Goal: Information Seeking & Learning: Understand process/instructions

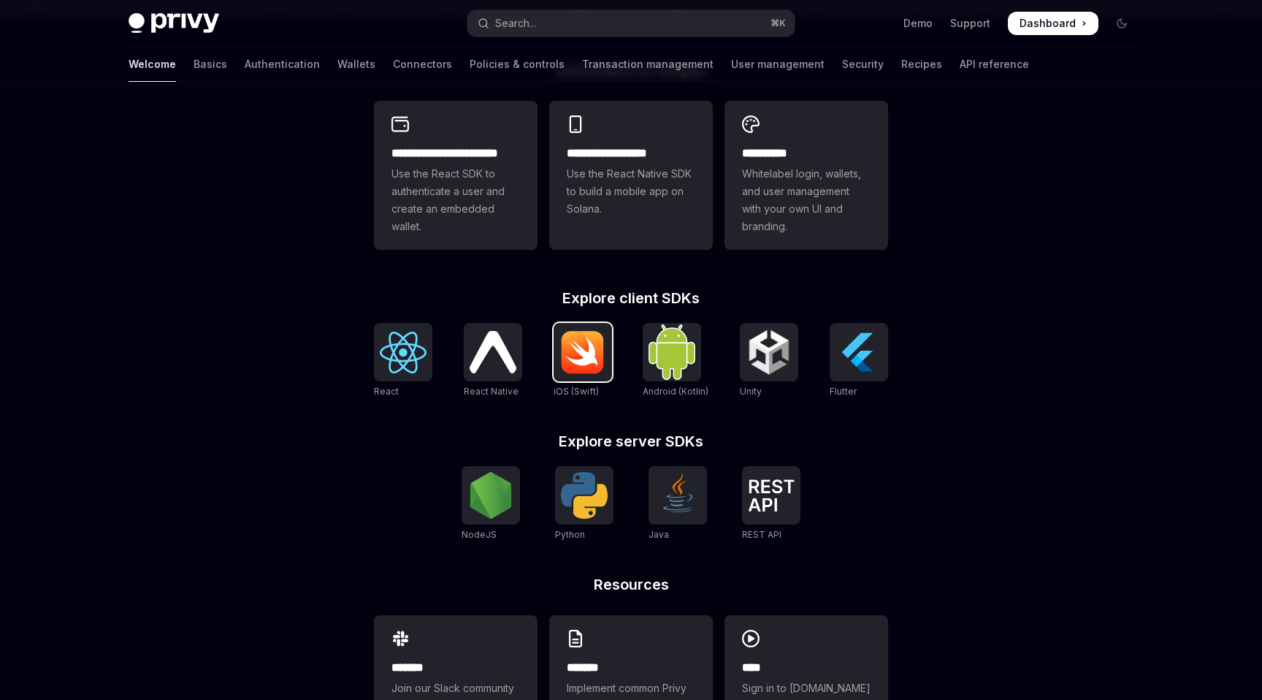
scroll to position [462, 0]
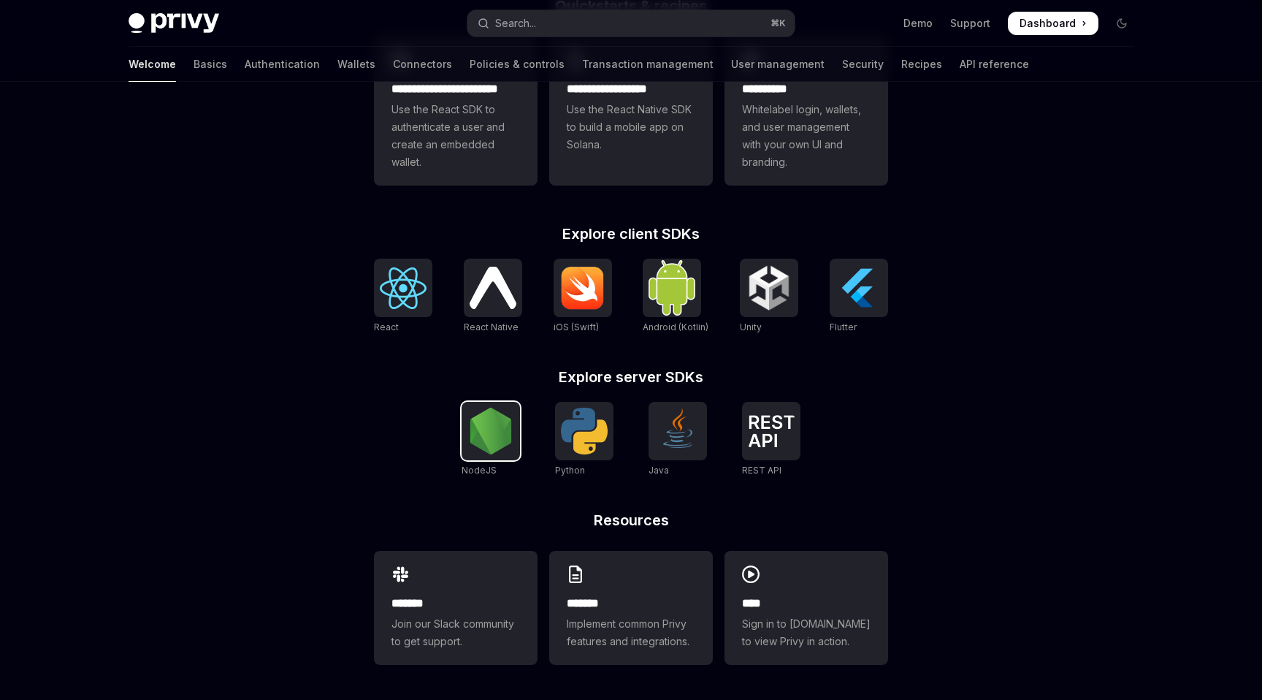
click at [498, 428] on img at bounding box center [491, 431] width 47 height 47
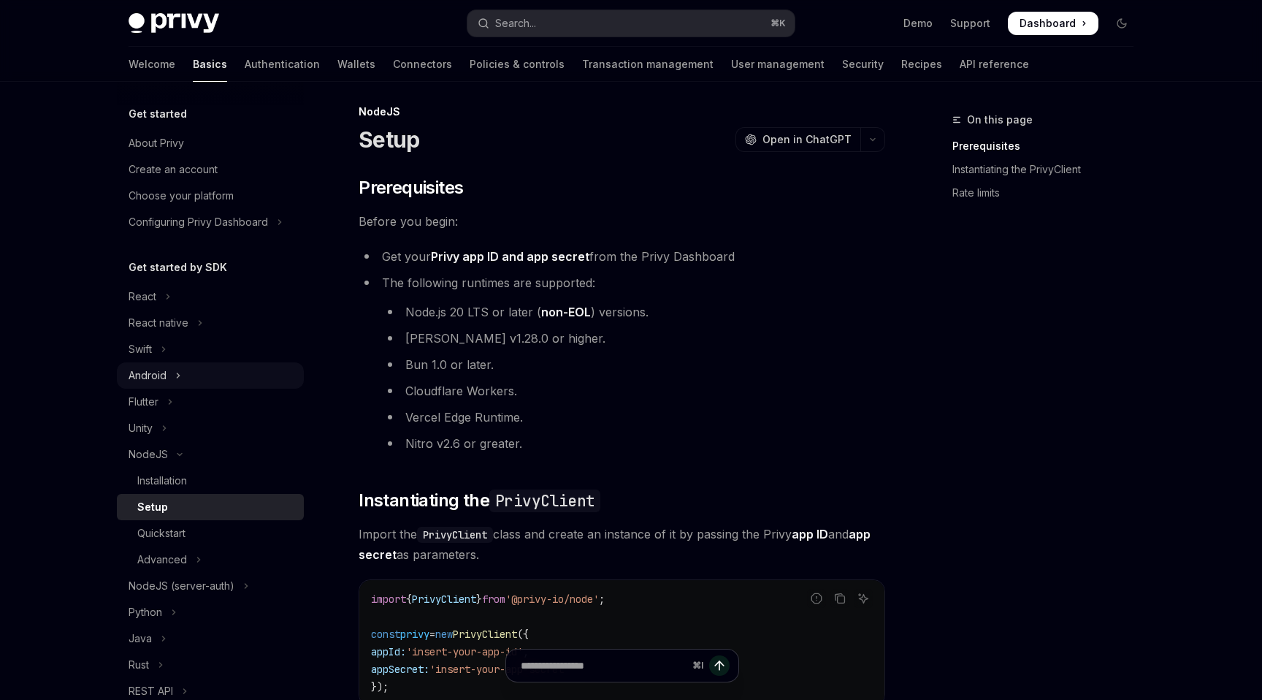
scroll to position [235, 0]
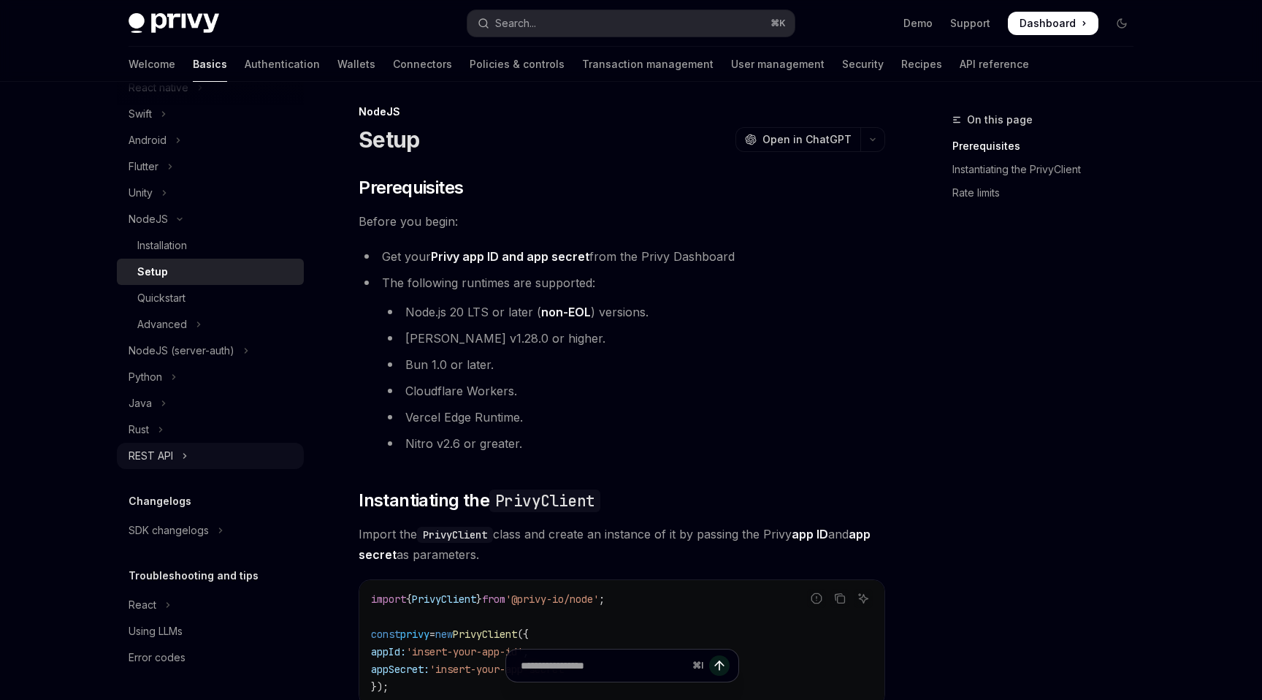
click at [182, 447] on icon "Toggle REST API section" at bounding box center [185, 456] width 6 height 18
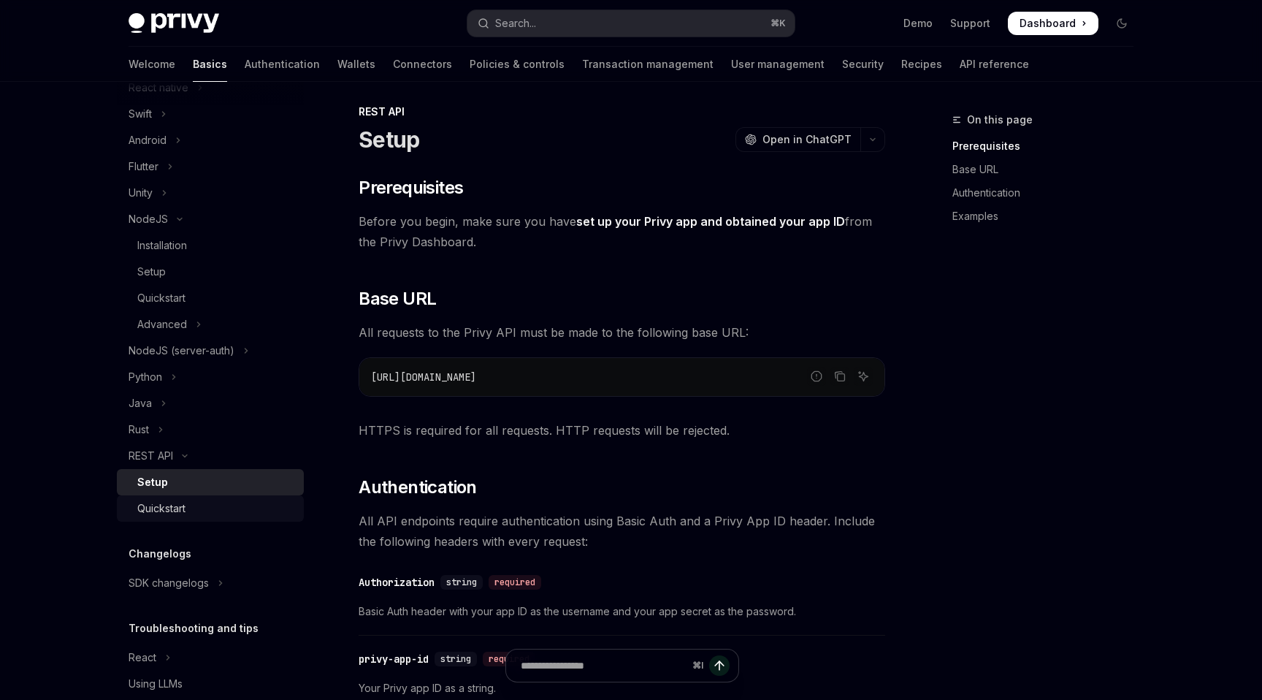
click at [218, 521] on link "Quickstart" at bounding box center [210, 508] width 187 height 26
type textarea "*"
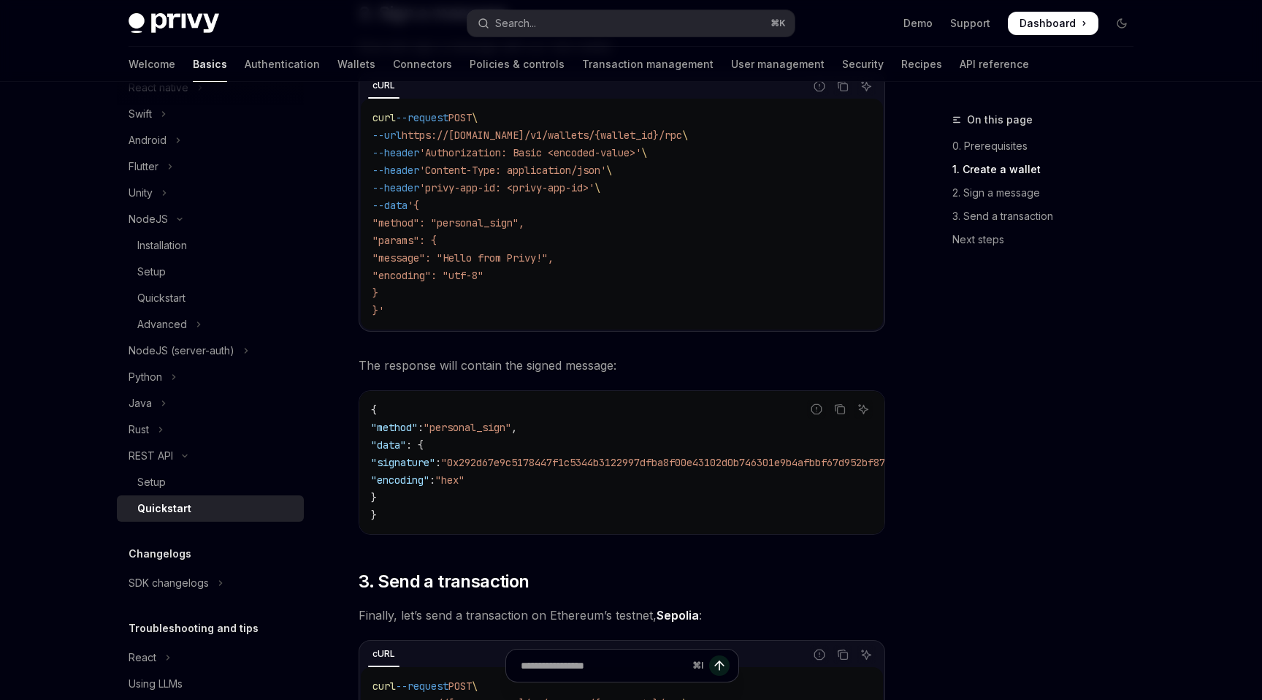
scroll to position [909, 0]
